Goal: Communication & Community: Answer question/provide support

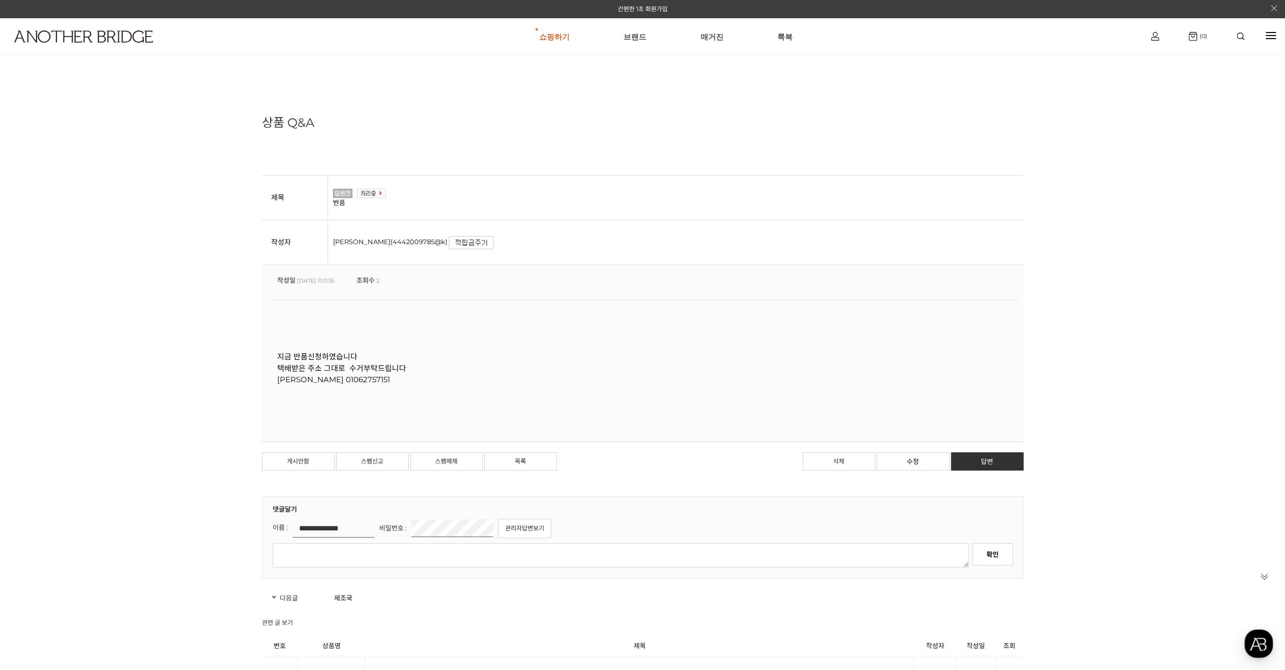
click at [359, 380] on p "[PERSON_NAME] 01062757151" at bounding box center [642, 380] width 731 height 12
click at [295, 380] on p "[PERSON_NAME] 01062757151" at bounding box center [642, 380] width 731 height 12
drag, startPoint x: 982, startPoint y: 457, endPoint x: 971, endPoint y: 452, distance: 12.3
click at [982, 457] on link "답변" at bounding box center [987, 461] width 73 height 18
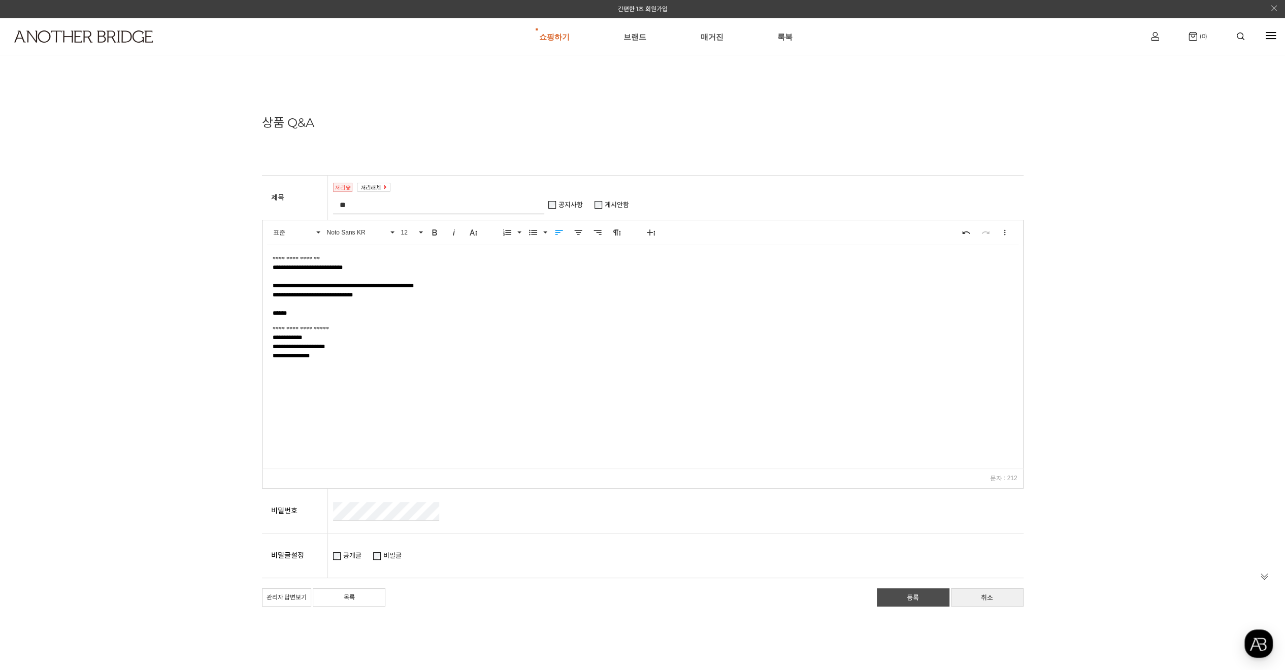
click at [915, 599] on link "등록" at bounding box center [913, 597] width 73 height 18
